Goal: Task Accomplishment & Management: Manage account settings

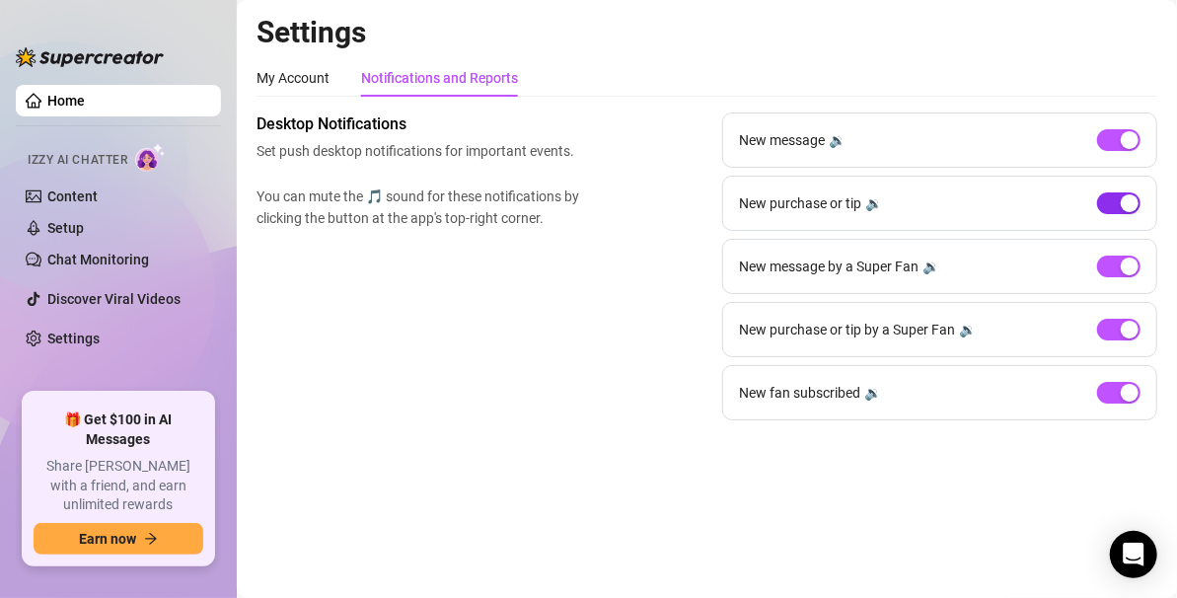
click at [1106, 210] on span "button" at bounding box center [1118, 203] width 43 height 22
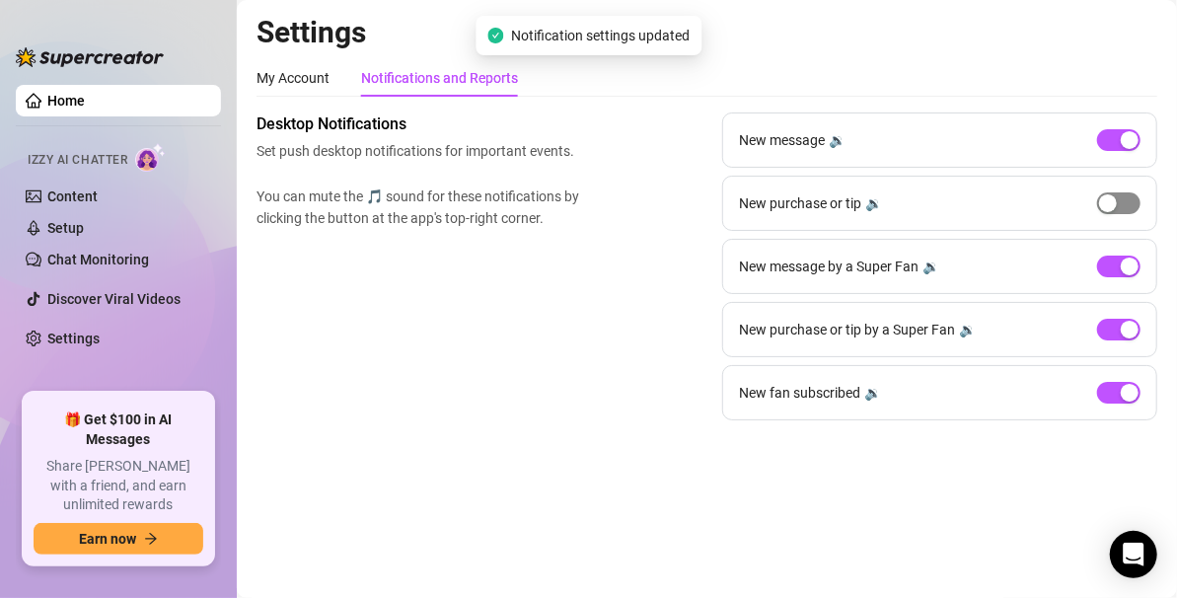
click at [1130, 199] on span "button" at bounding box center [1118, 203] width 43 height 22
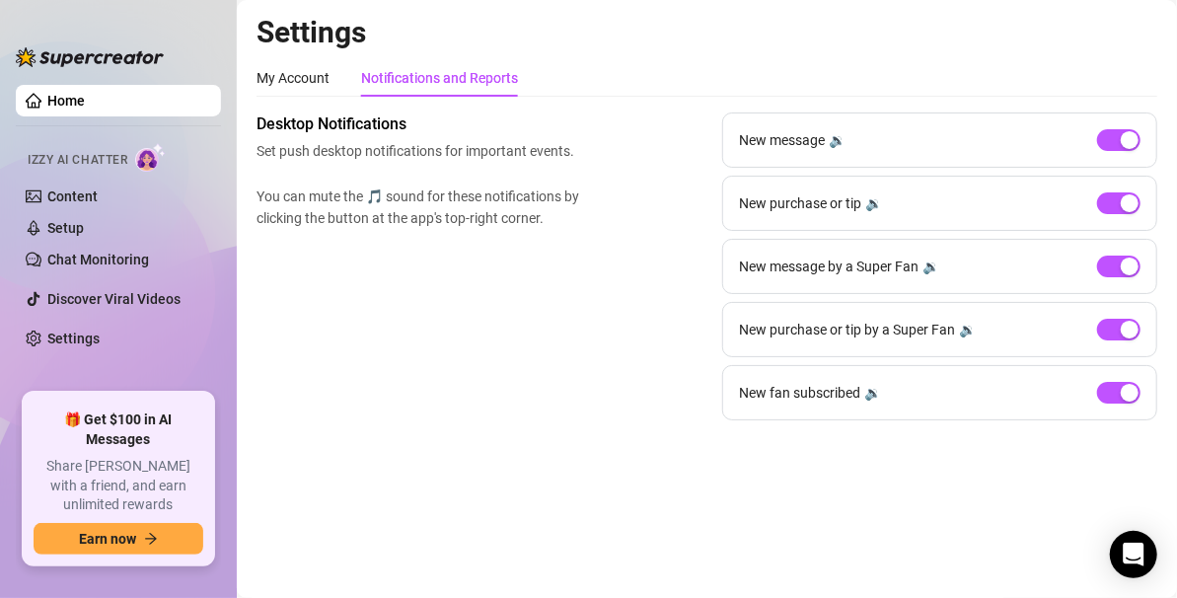
click at [80, 103] on link "Home" at bounding box center [65, 101] width 37 height 16
